Goal: Check status: Check status

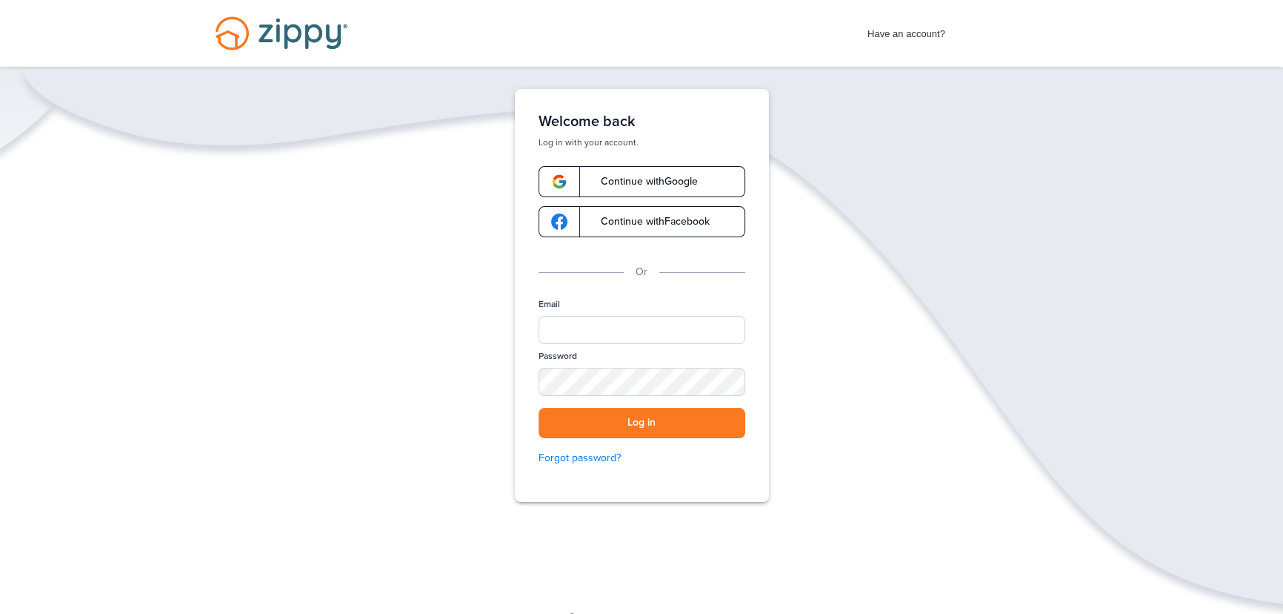
click at [656, 179] on span "Continue with Google" at bounding box center [642, 181] width 112 height 10
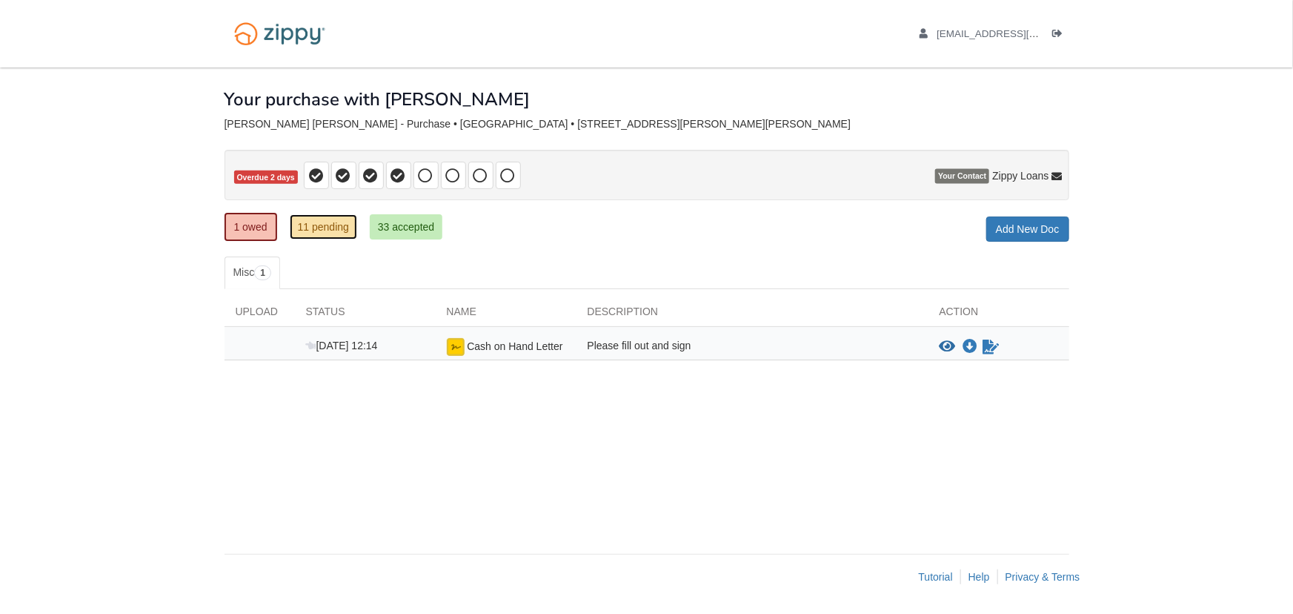
click at [337, 228] on link "11 pending" at bounding box center [323, 226] width 67 height 25
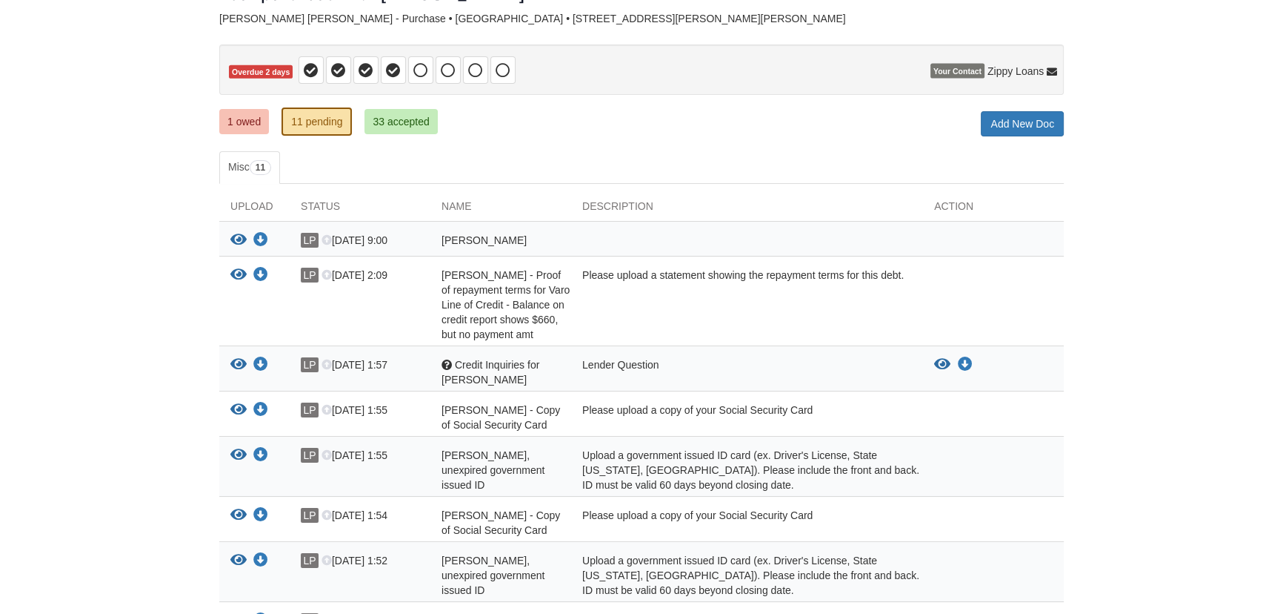
scroll to position [90, 0]
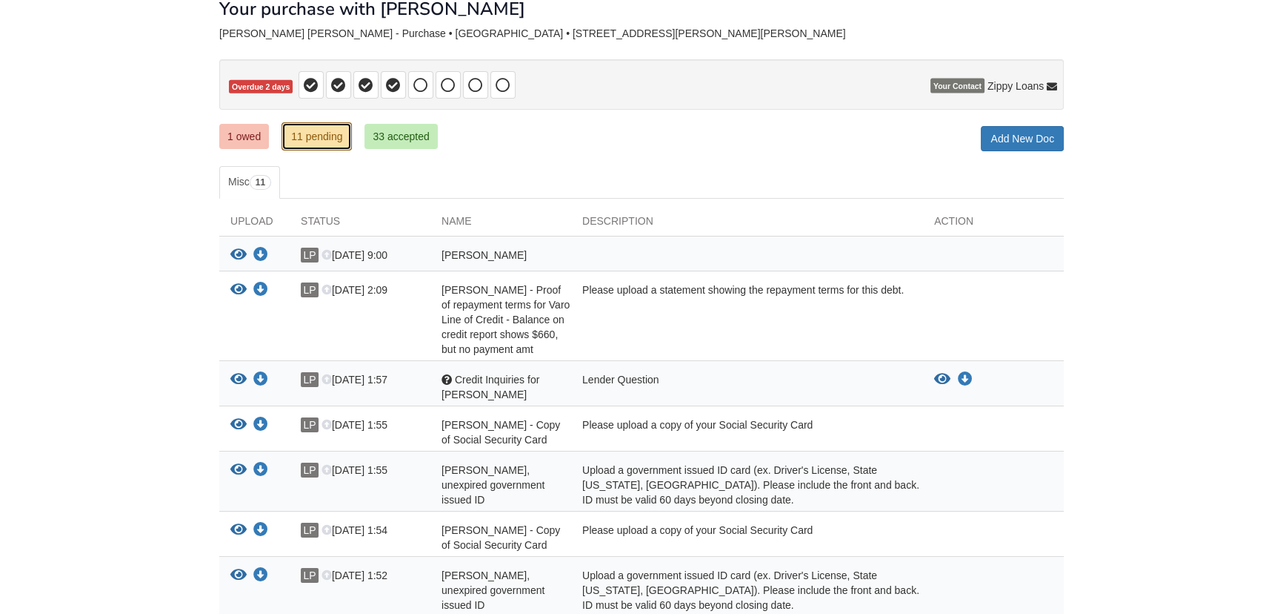
click at [318, 132] on link "11 pending" at bounding box center [317, 136] width 70 height 28
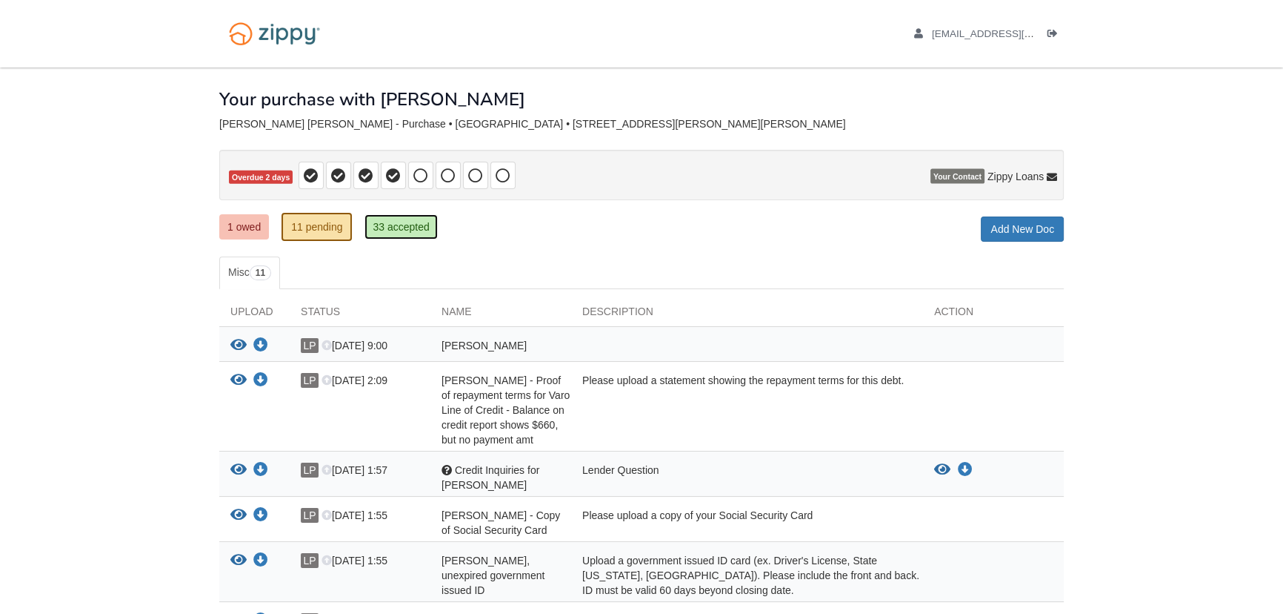
click at [413, 227] on link "33 accepted" at bounding box center [401, 226] width 73 height 25
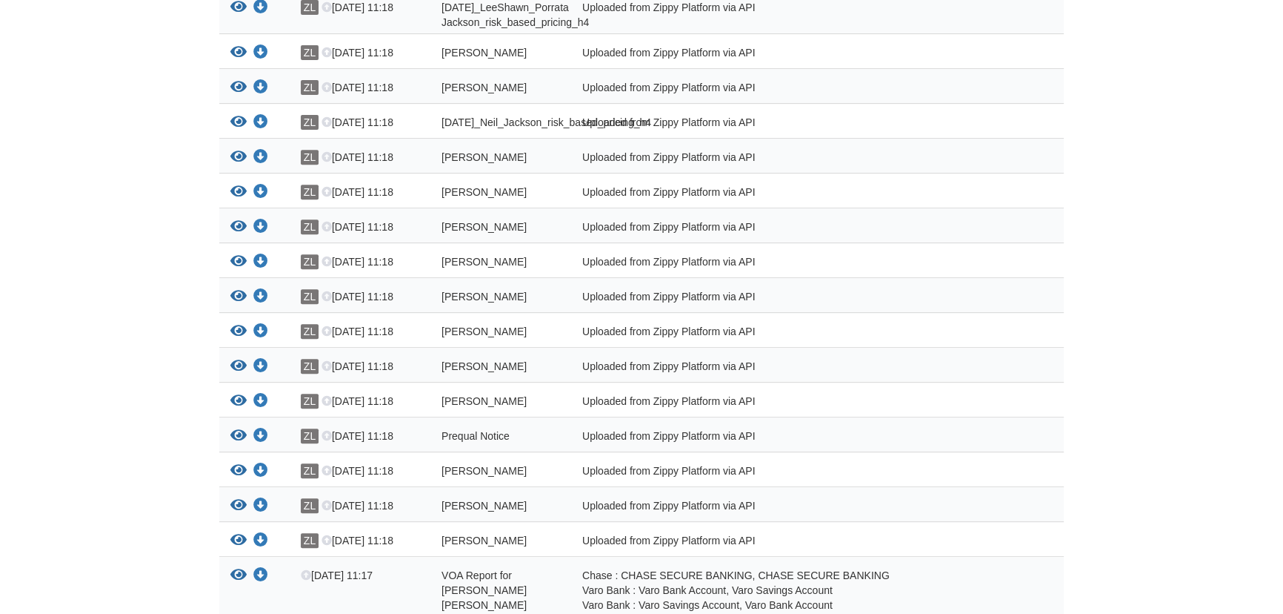
scroll to position [722, 0]
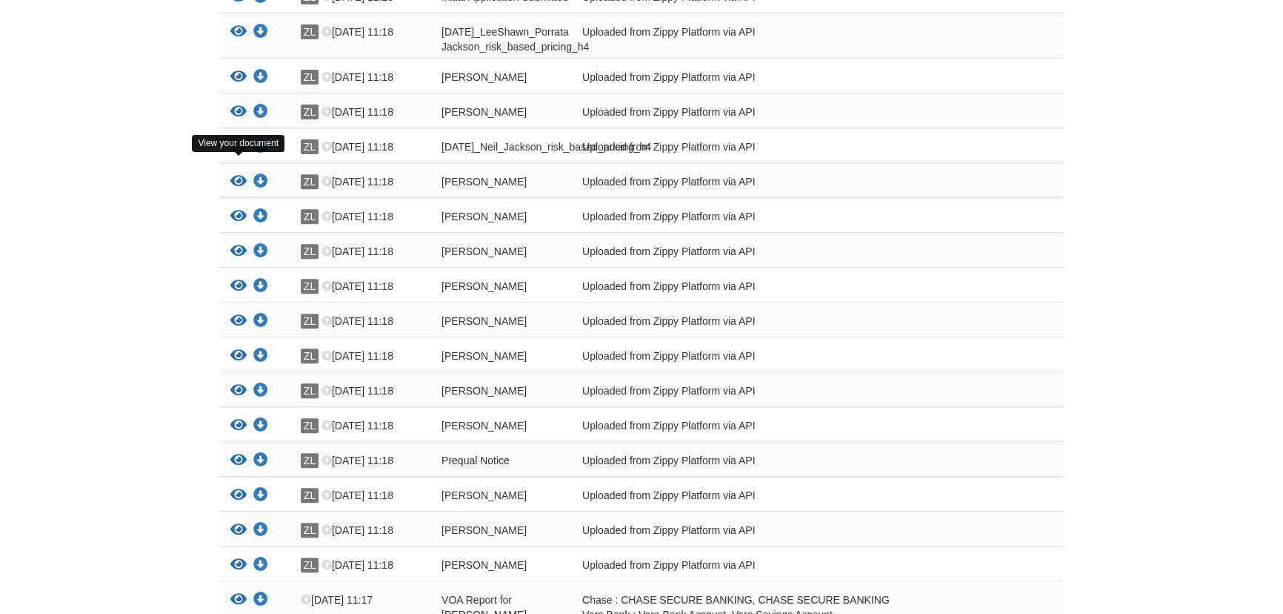
click at [238, 154] on icon "View 09-11-2025_Neil_Jackson_risk_based_pricing_h4" at bounding box center [238, 146] width 16 height 15
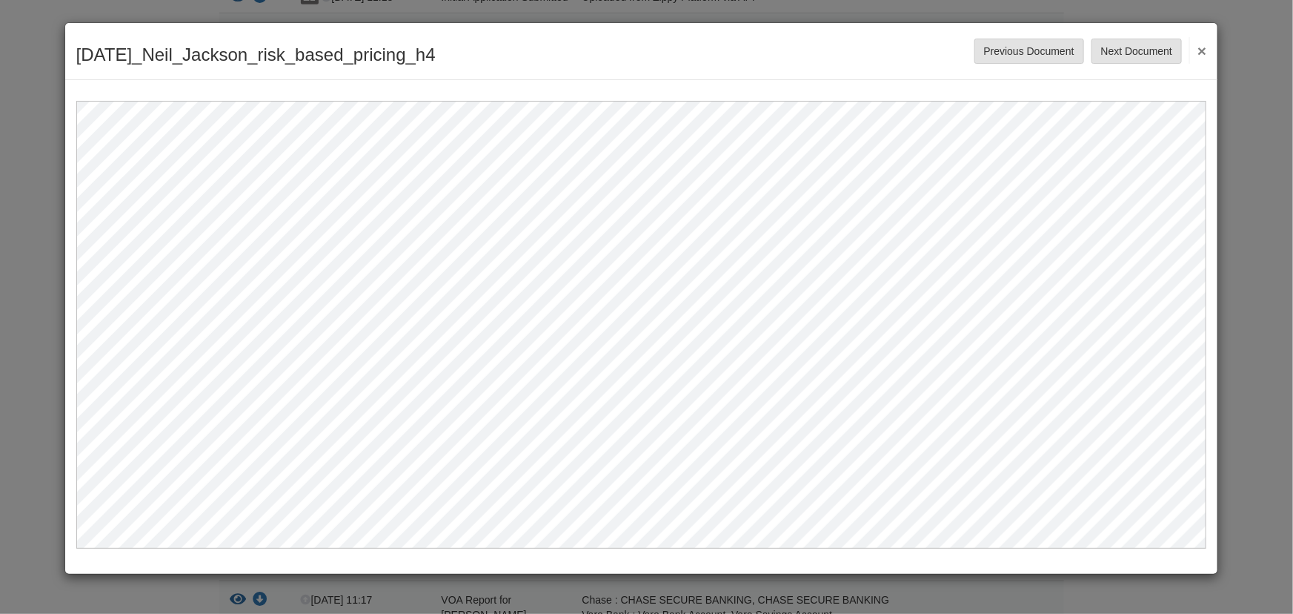
click at [1204, 50] on button "×" at bounding box center [1197, 50] width 17 height 27
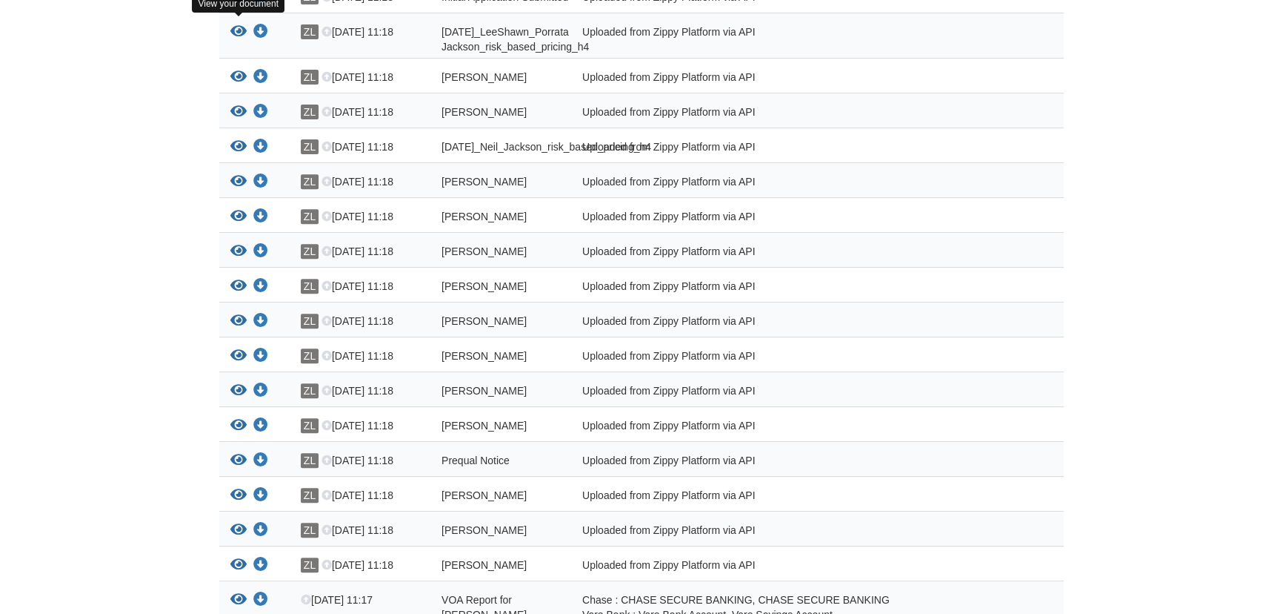
click at [234, 24] on icon "View 09-11-2025_LeeShawn_Porrata Jackson_risk_based_pricing_h4" at bounding box center [238, 31] width 16 height 15
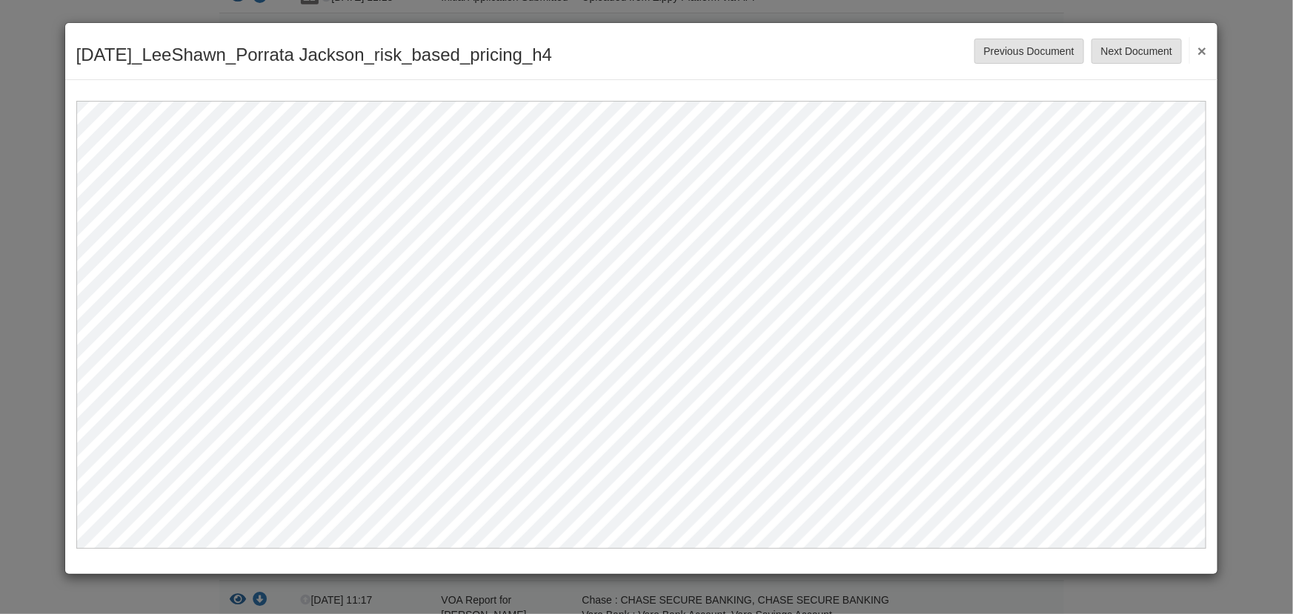
click at [1206, 50] on button "×" at bounding box center [1197, 50] width 17 height 27
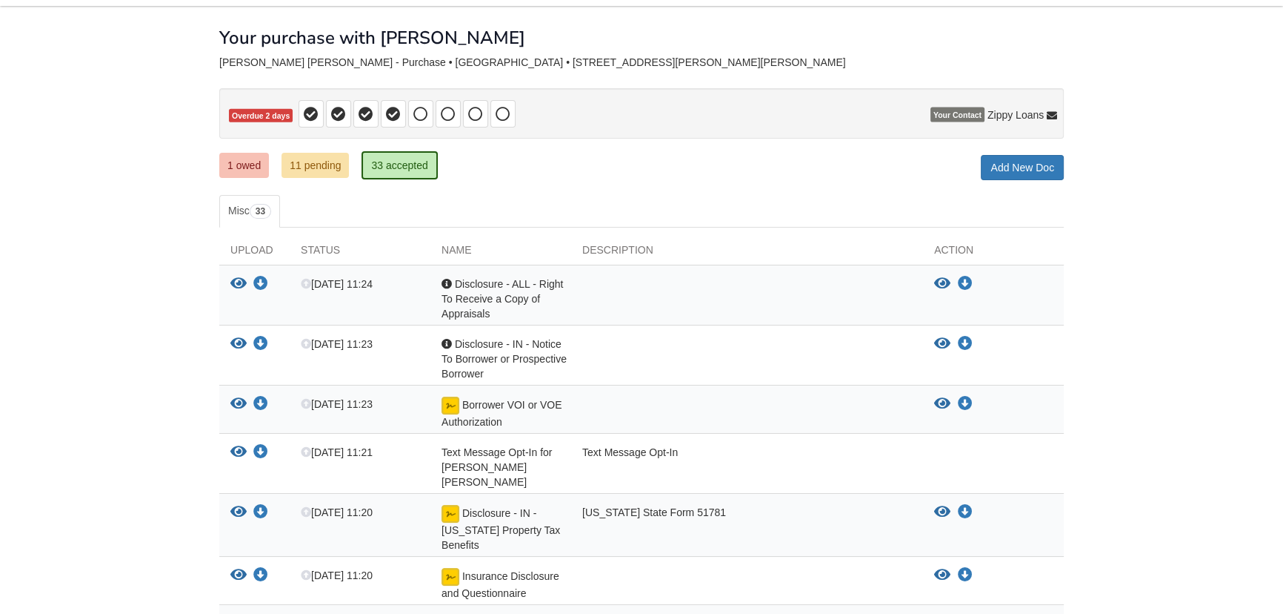
scroll to position [49, 0]
